Goal: Task Accomplishment & Management: Complete application form

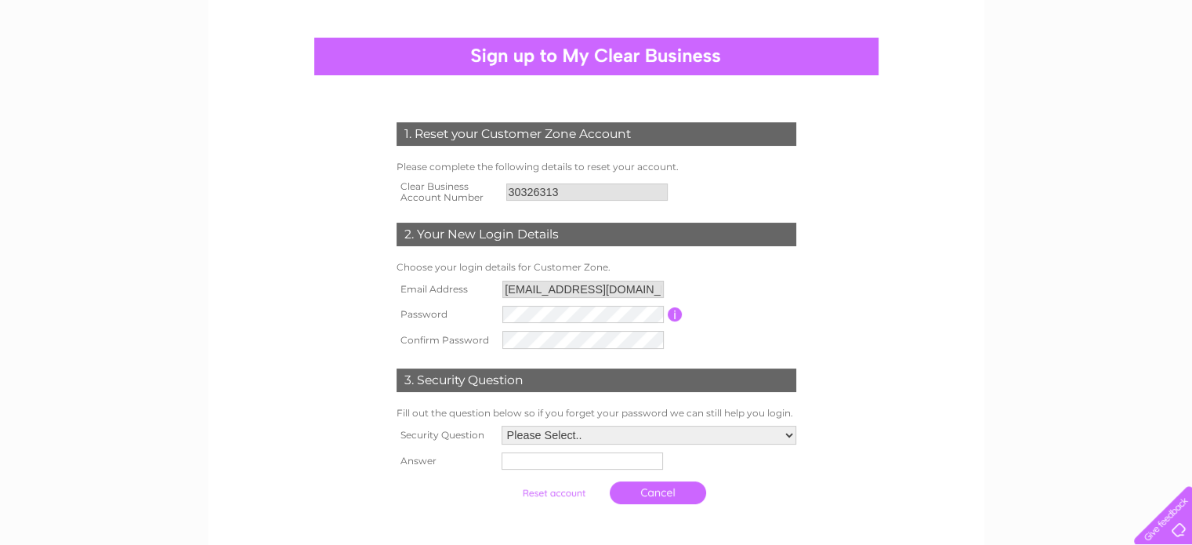
scroll to position [157, 0]
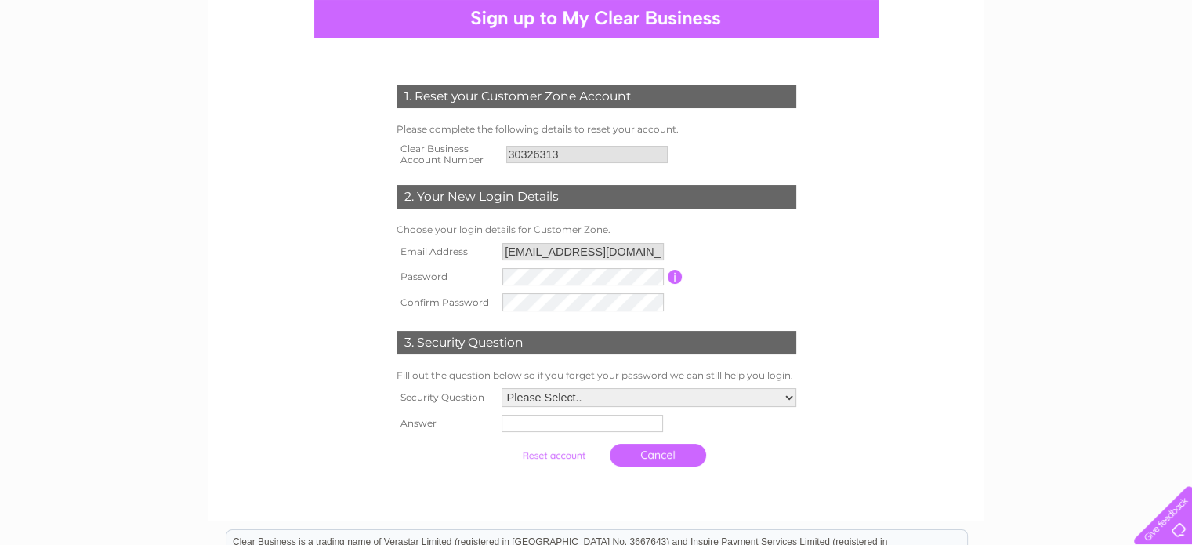
click at [671, 270] on input "button" at bounding box center [675, 277] width 15 height 14
click at [680, 280] on input "button" at bounding box center [675, 277] width 15 height 14
click at [791, 275] on td "Password must be at least 6 characters long" at bounding box center [740, 276] width 117 height 25
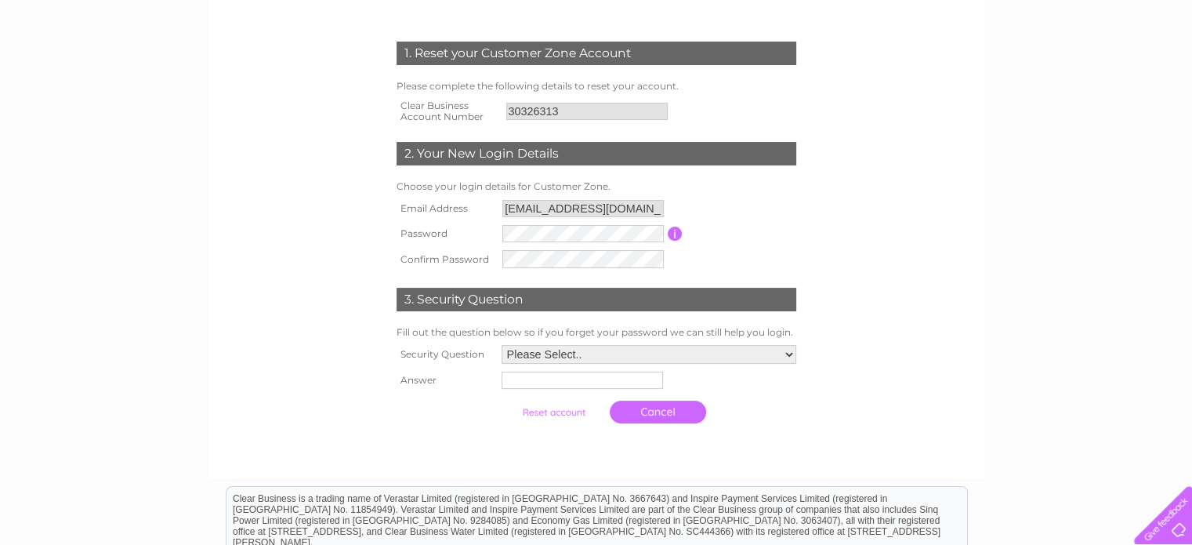
scroll to position [235, 0]
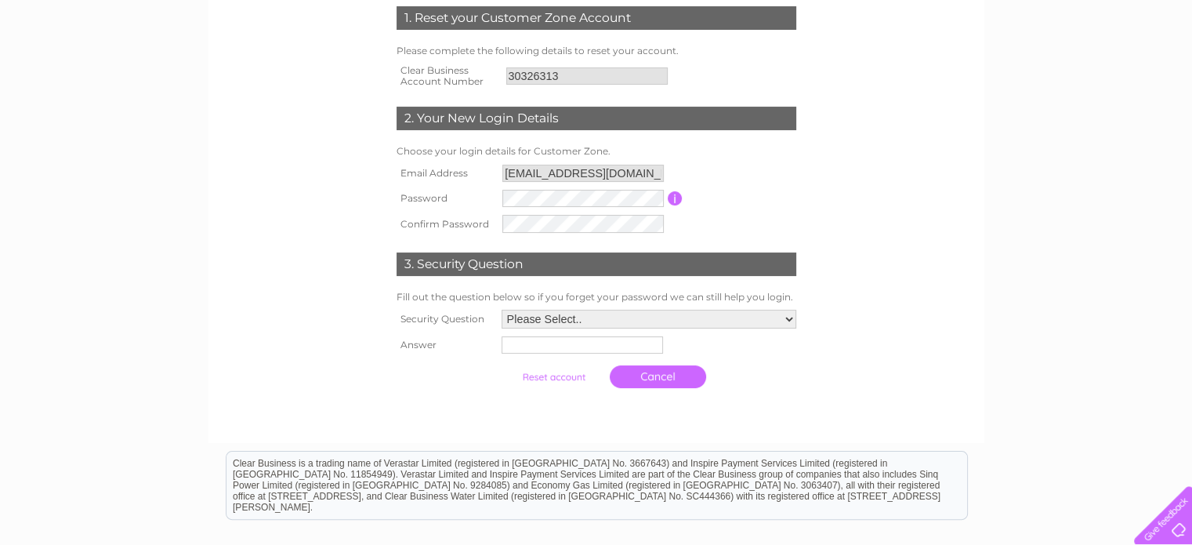
click at [786, 321] on select "Please Select.. In what town or city was your first job? In what town or city d…" at bounding box center [648, 318] width 295 height 19
select select "1"
click at [500, 310] on select "Please Select.. In what town or city was your first job? In what town or city d…" at bounding box center [648, 319] width 296 height 20
click at [564, 346] on input "text" at bounding box center [580, 346] width 161 height 17
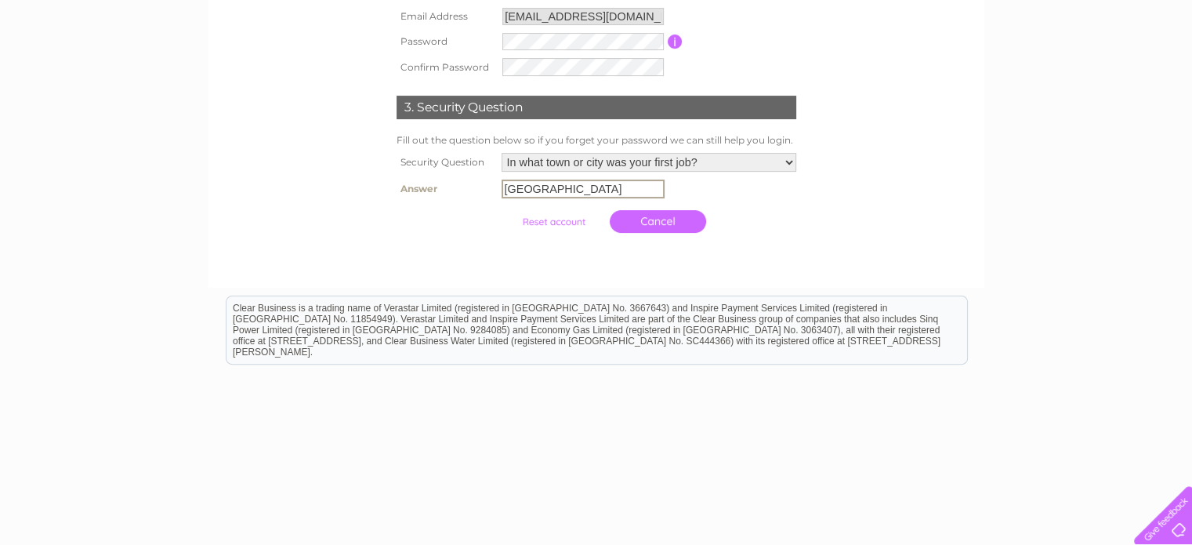
scroll to position [414, 0]
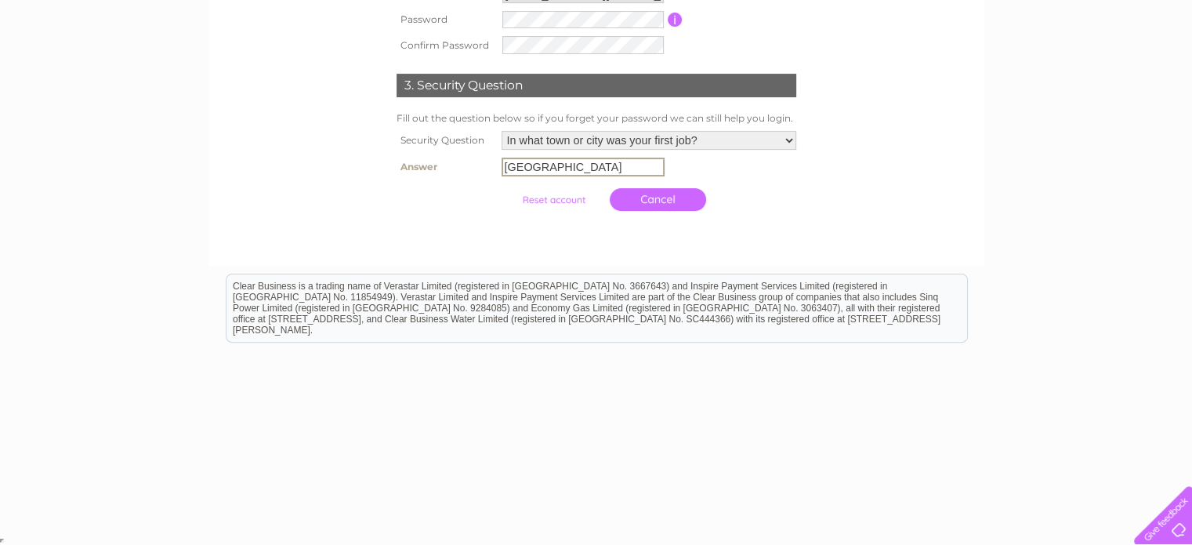
type input "[GEOGRAPHIC_DATA]"
click at [505, 189] on input "submit" at bounding box center [553, 200] width 96 height 22
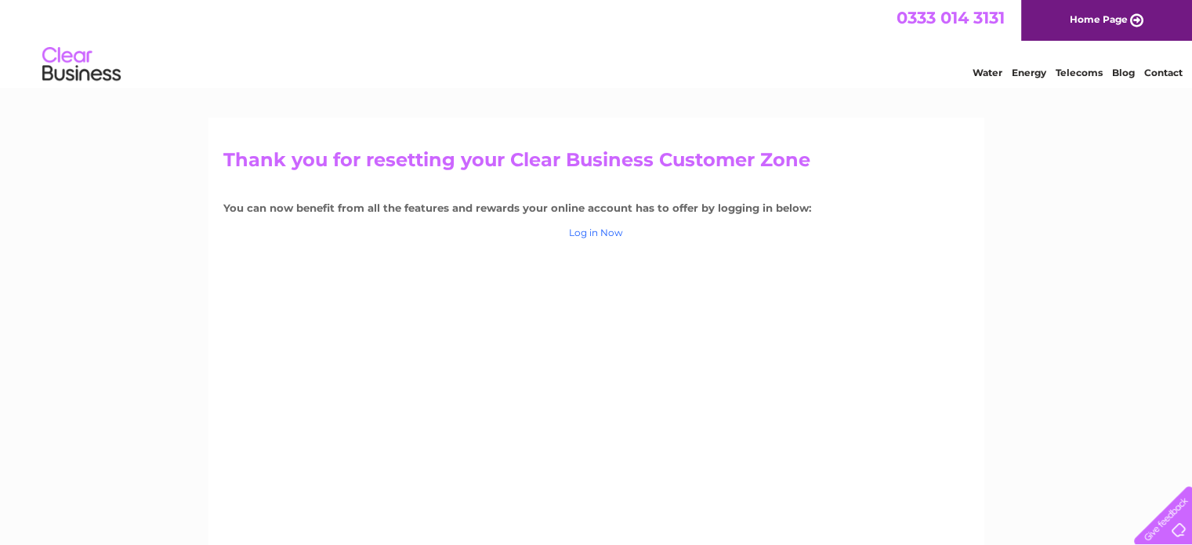
click at [588, 228] on link "Log in Now" at bounding box center [596, 232] width 54 height 12
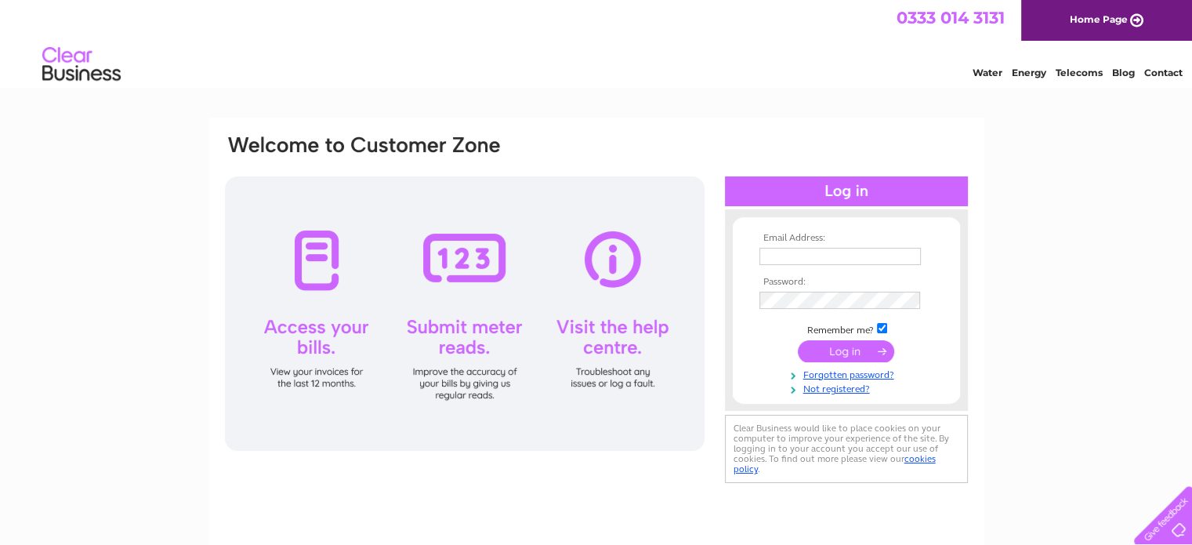
type input "[EMAIL_ADDRESS][DOMAIN_NAME]"
click at [820, 353] on input "submit" at bounding box center [846, 351] width 96 height 22
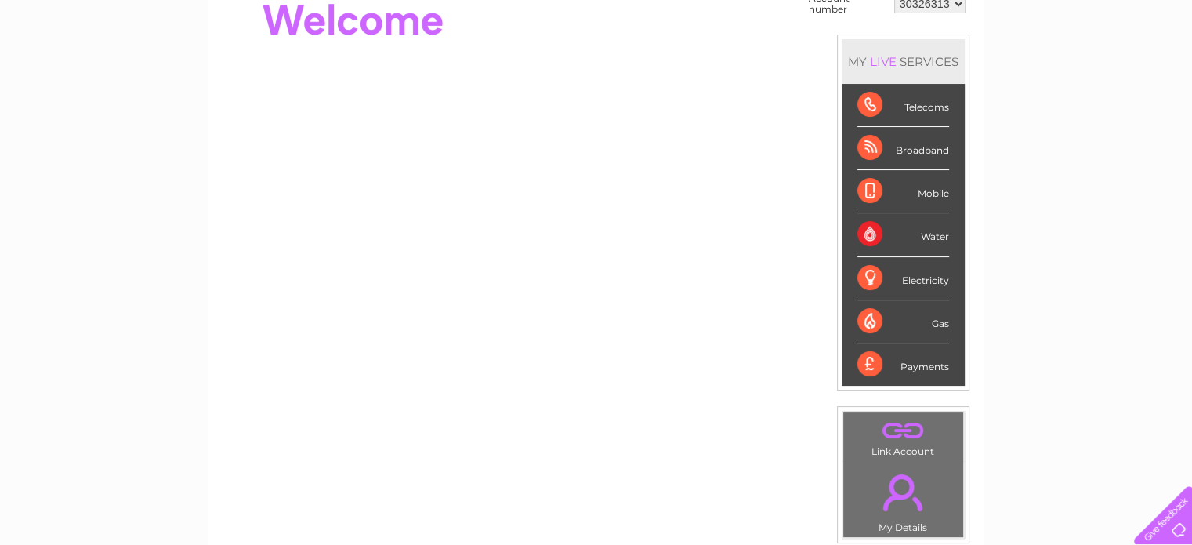
scroll to position [74, 0]
